Goal: Information Seeking & Learning: Check status

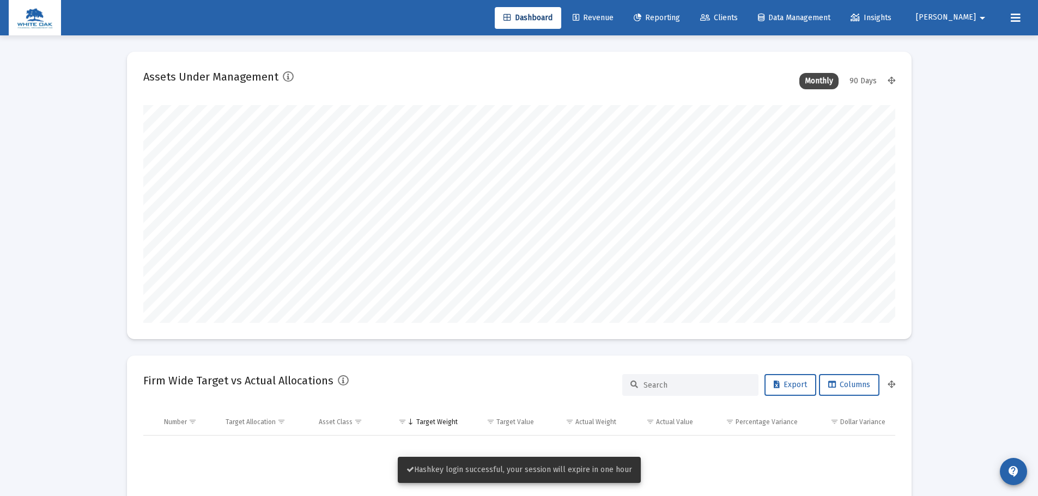
scroll to position [218, 405]
click at [746, 10] on link "Clients" at bounding box center [718, 18] width 55 height 22
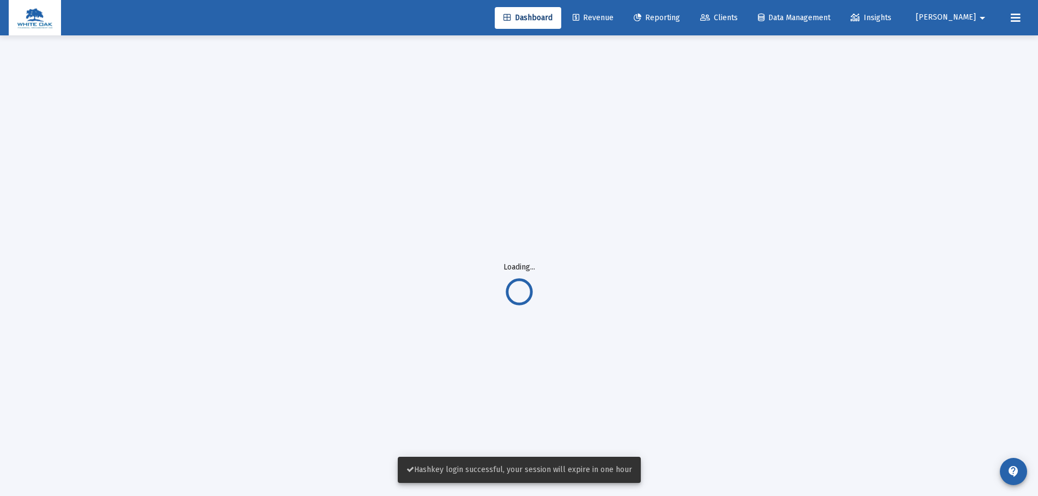
click at [680, 17] on span "Reporting" at bounding box center [657, 17] width 46 height 9
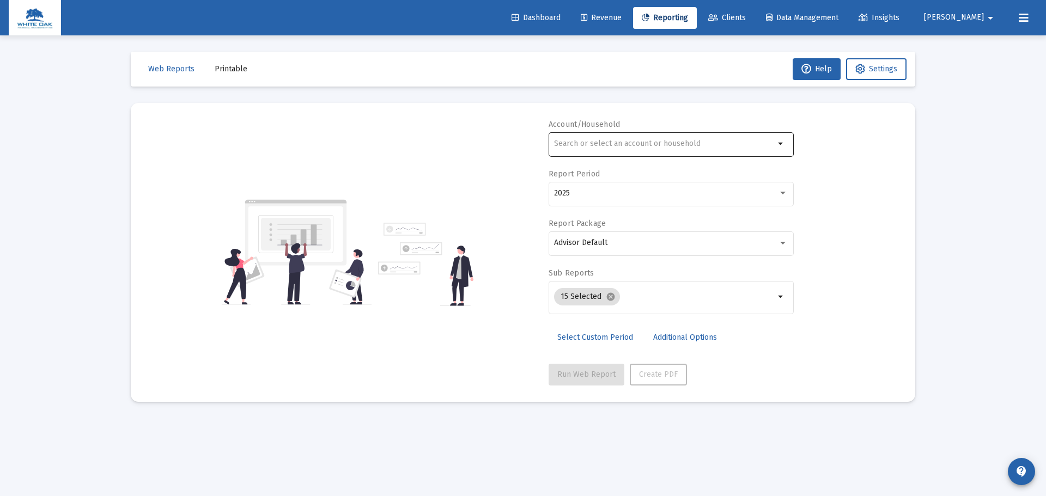
click at [655, 145] on input "text" at bounding box center [664, 143] width 221 height 9
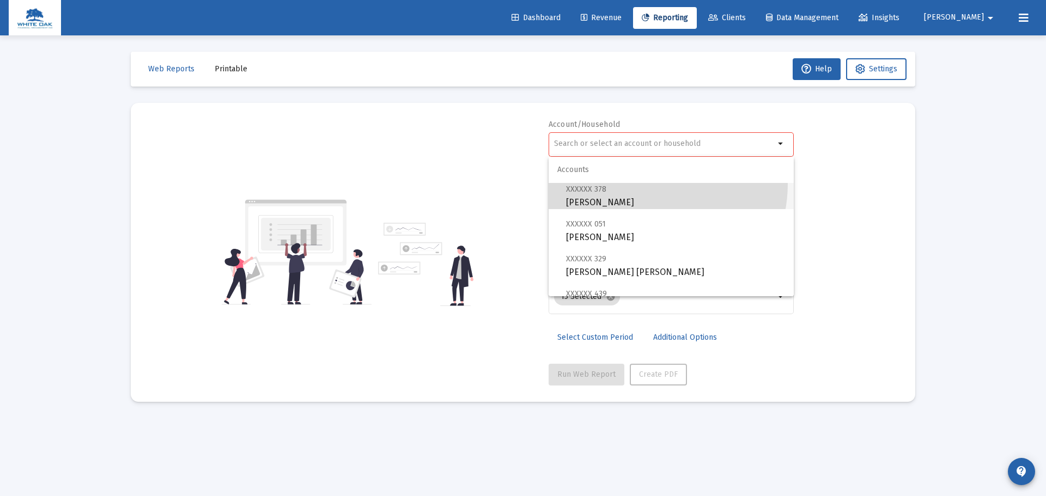
click at [639, 184] on span "XXXXXX 378 [PERSON_NAME] Individual" at bounding box center [675, 195] width 219 height 27
type input "[PERSON_NAME]"
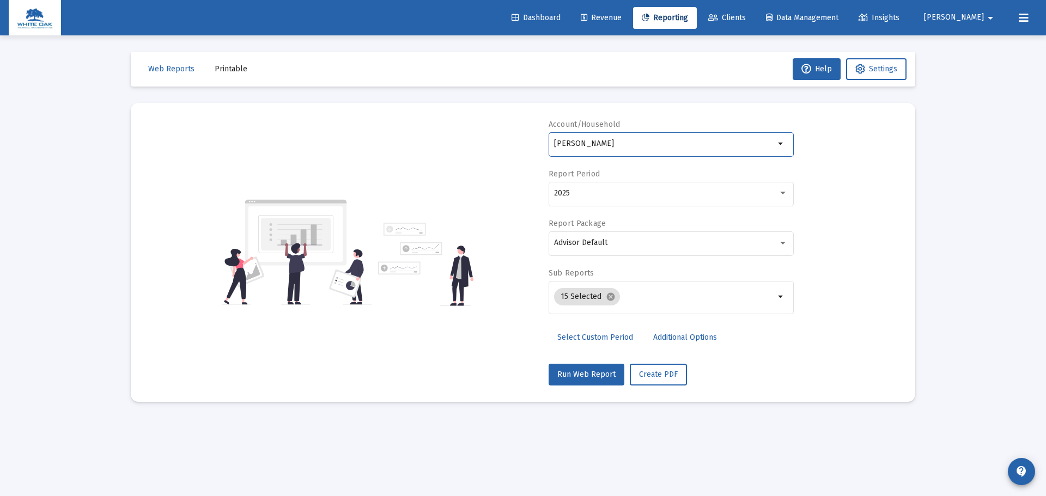
click at [579, 387] on mat-card "Account/[PERSON_NAME] Individual arrow_drop_down Report Period 2025 Report Pack…" at bounding box center [523, 252] width 784 height 299
click at [578, 380] on button "Run Web Report" at bounding box center [587, 375] width 76 height 22
select select "View all"
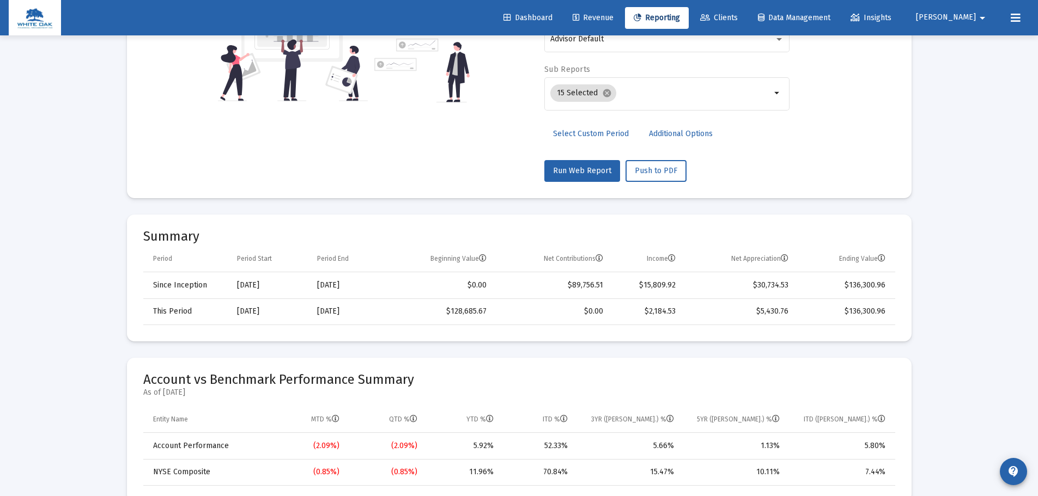
scroll to position [290, 0]
